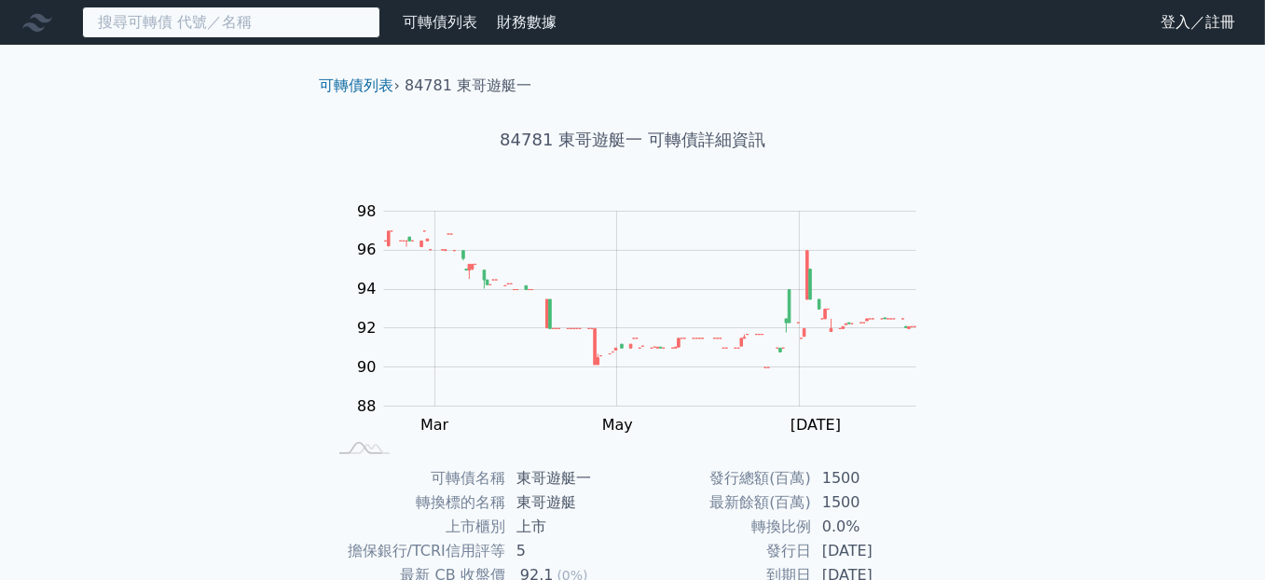
click at [202, 21] on input at bounding box center [231, 23] width 298 height 32
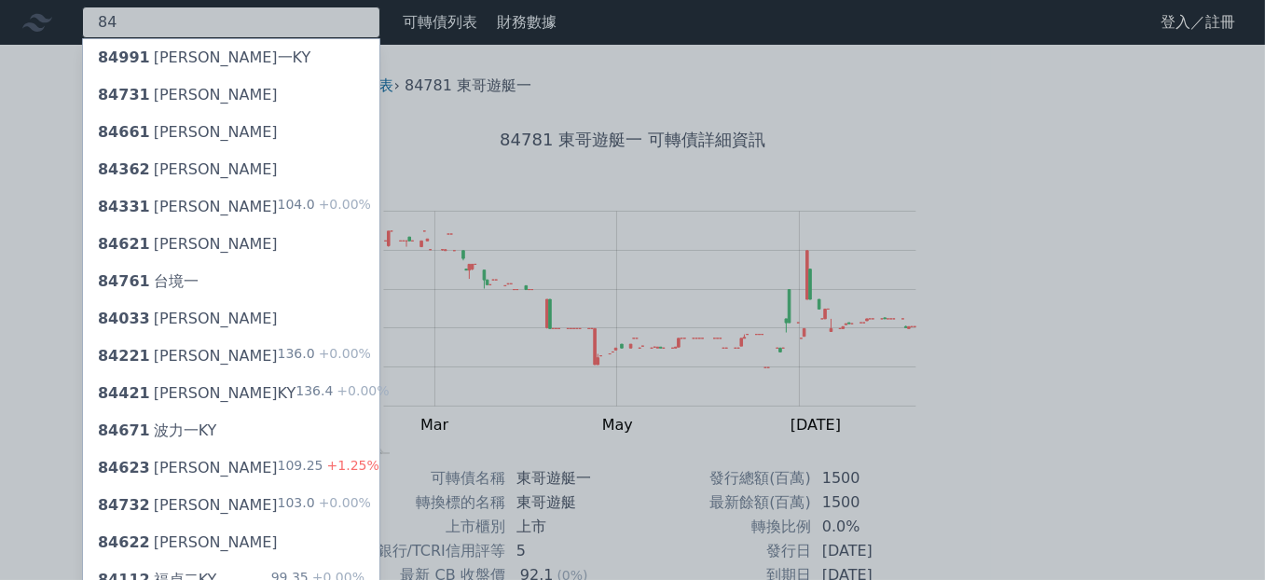
type input "8"
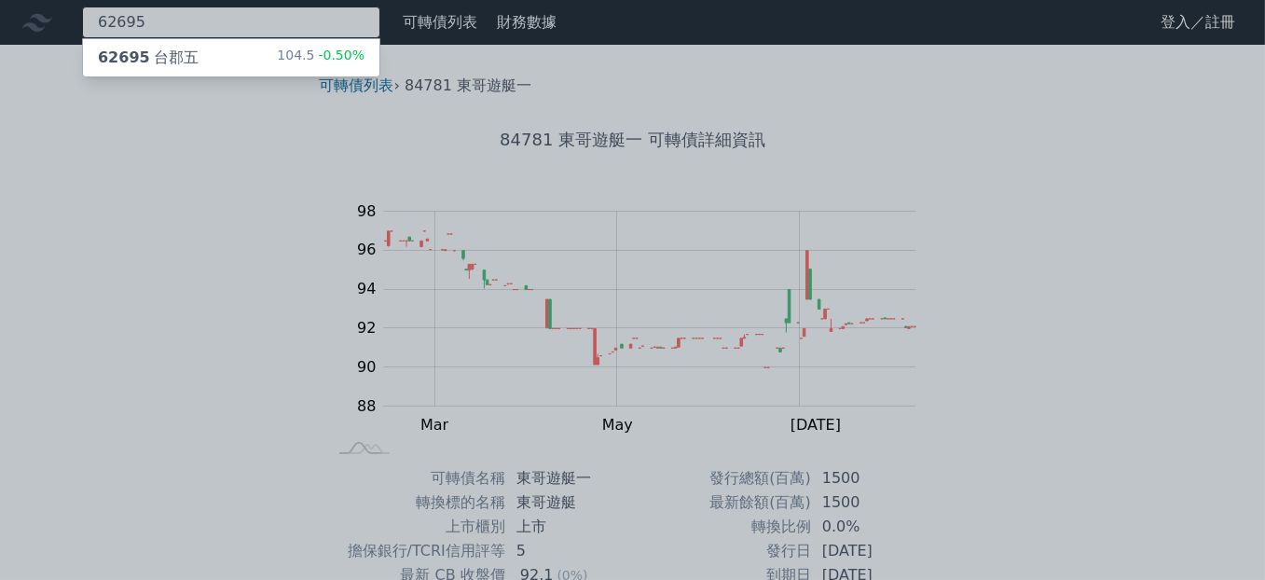
type input "62695"
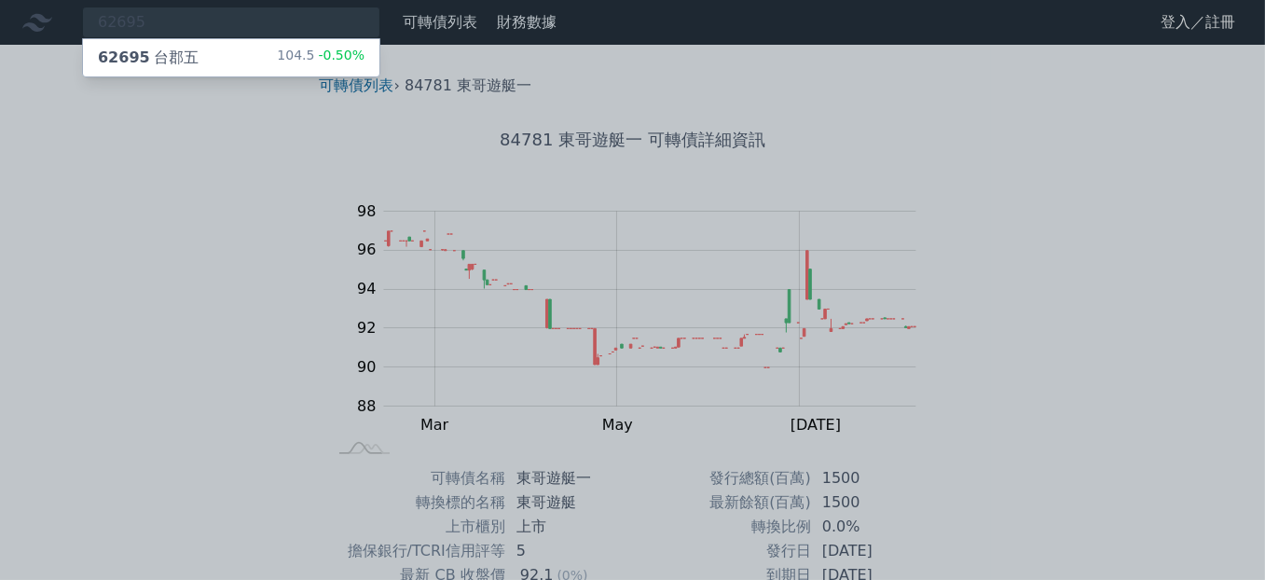
click at [171, 60] on div "62695 [GEOGRAPHIC_DATA]五" at bounding box center [148, 58] width 101 height 22
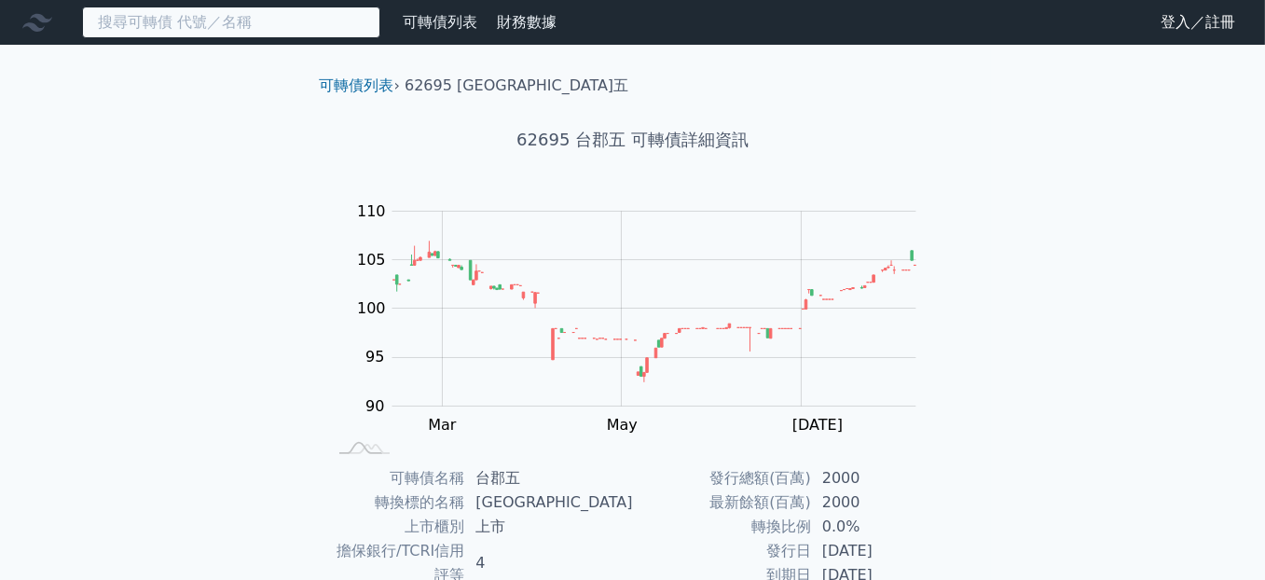
click at [191, 20] on input at bounding box center [231, 23] width 298 height 32
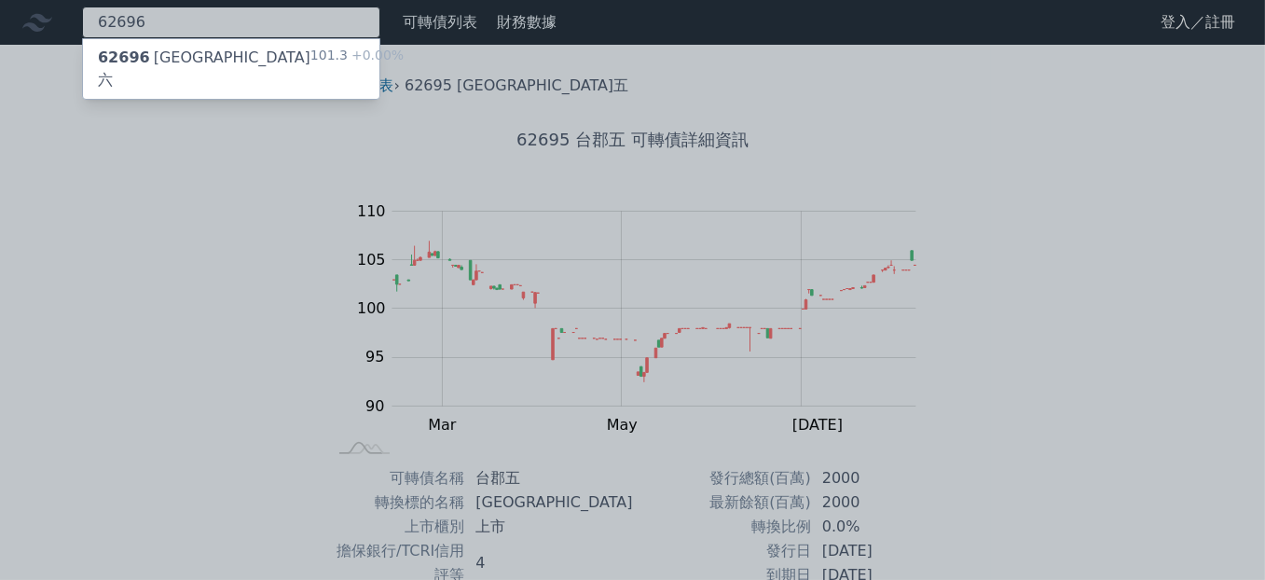
type input "62696"
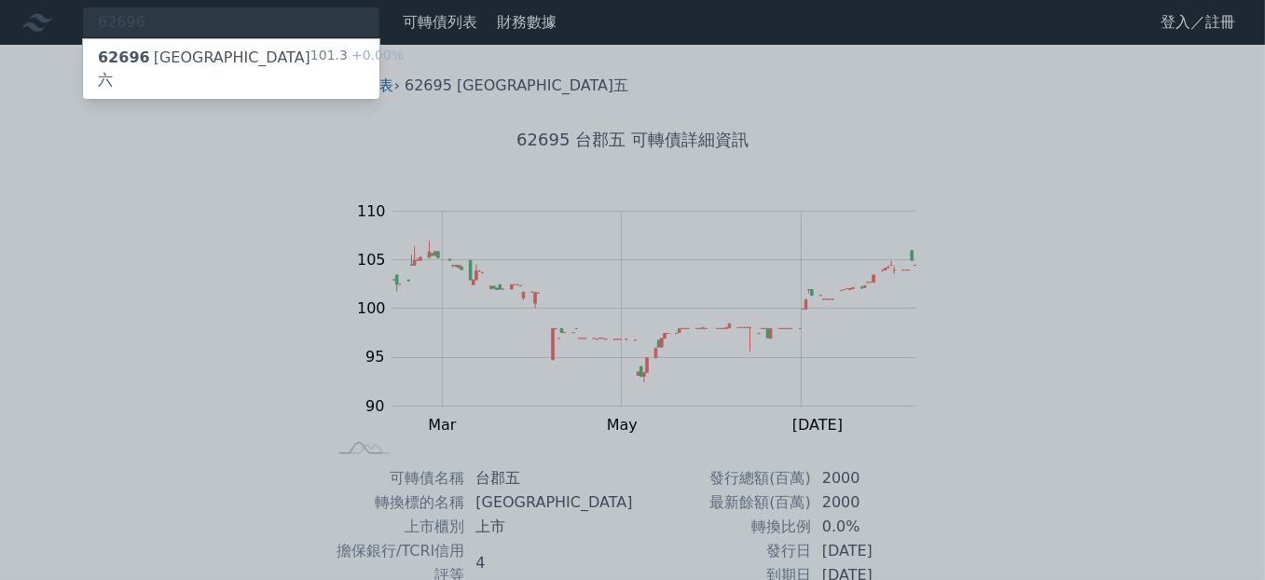
click at [181, 55] on div "62696 [GEOGRAPHIC_DATA]六" at bounding box center [204, 69] width 213 height 45
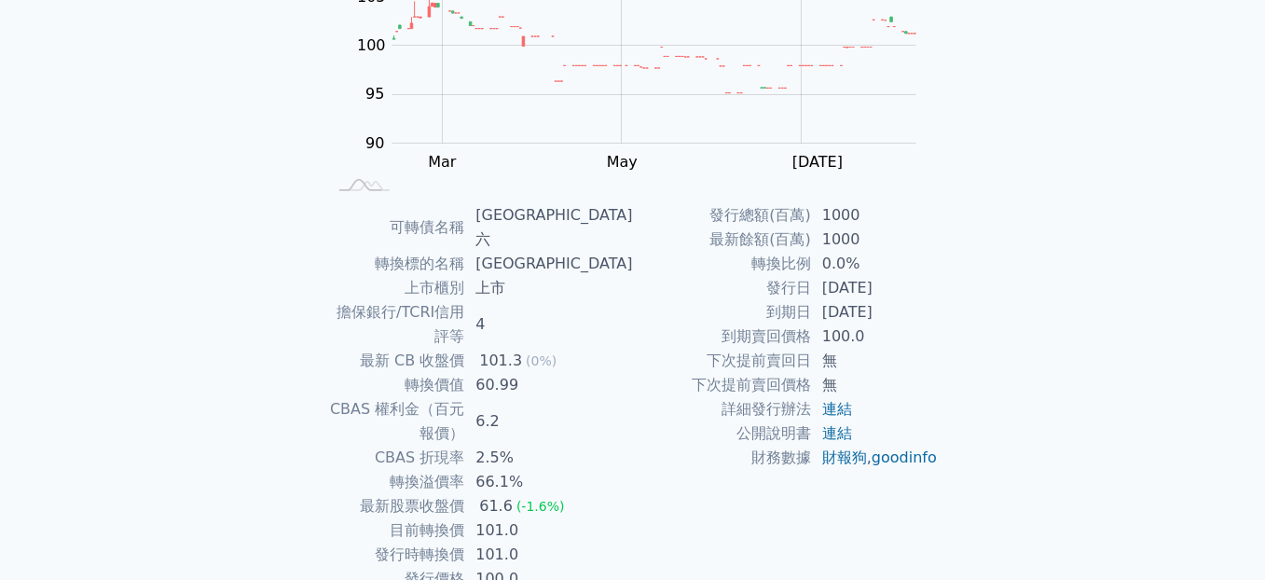
scroll to position [280, 0]
